Goal: Find contact information: Find contact information

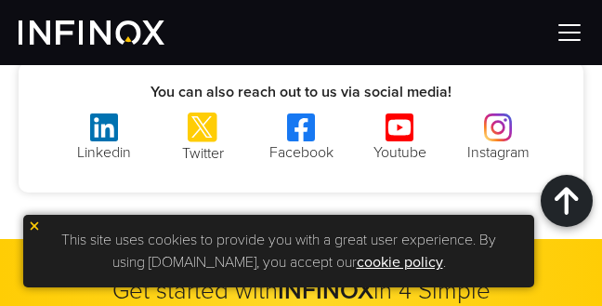
scroll to position [900, 0]
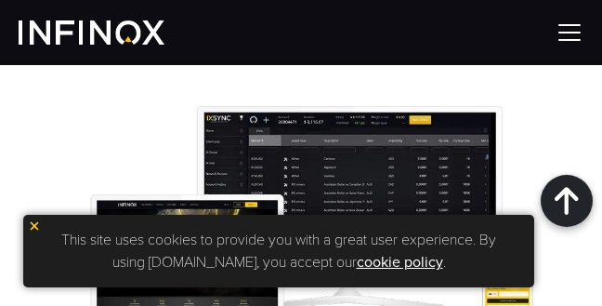
click at [570, 31] on img at bounding box center [570, 33] width 28 height 28
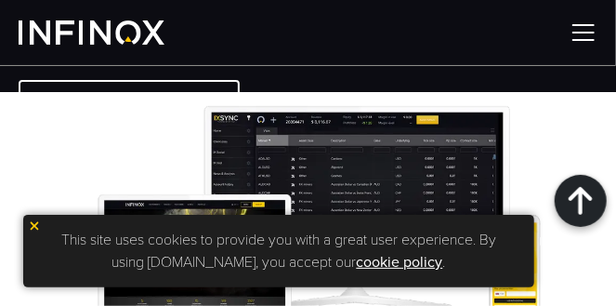
click at [585, 40] on img at bounding box center [584, 33] width 28 height 28
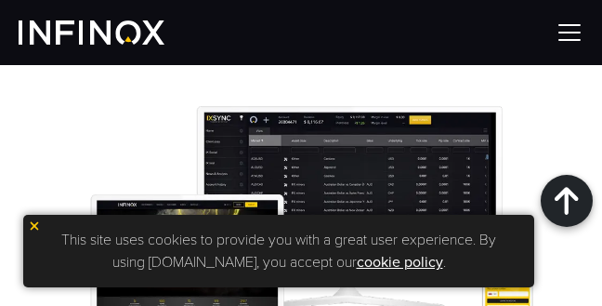
click at [577, 39] on img at bounding box center [570, 33] width 28 height 28
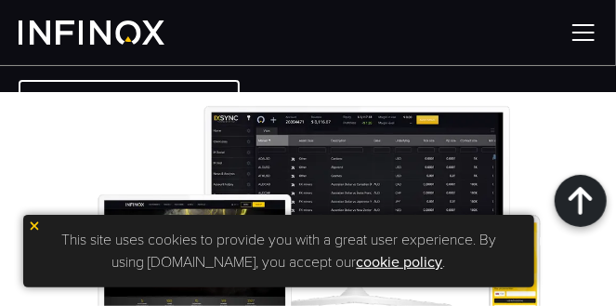
click at [34, 221] on img at bounding box center [34, 225] width 13 height 13
